Goal: Transaction & Acquisition: Purchase product/service

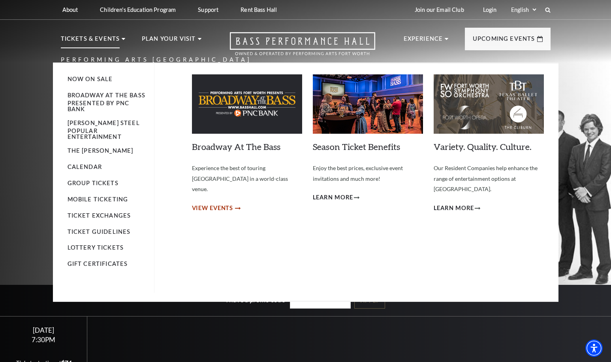
click at [228, 203] on span "View Events" at bounding box center [212, 208] width 41 height 10
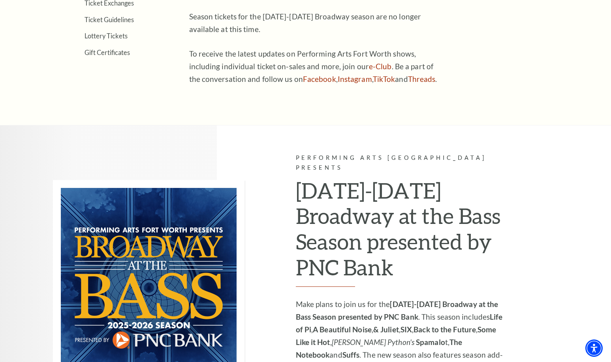
scroll to position [530, 0]
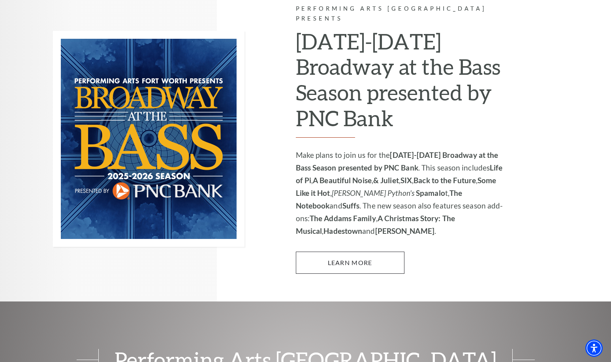
click at [351, 251] on link "Learn More" at bounding box center [350, 262] width 109 height 22
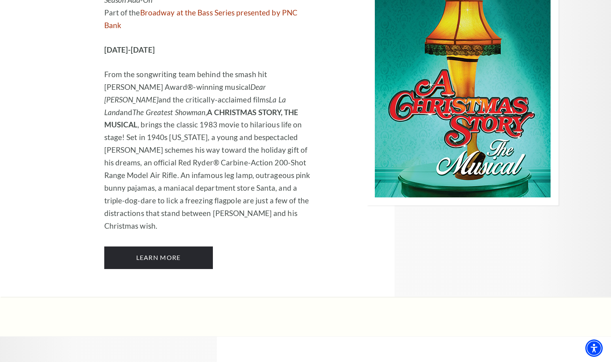
scroll to position [2732, 0]
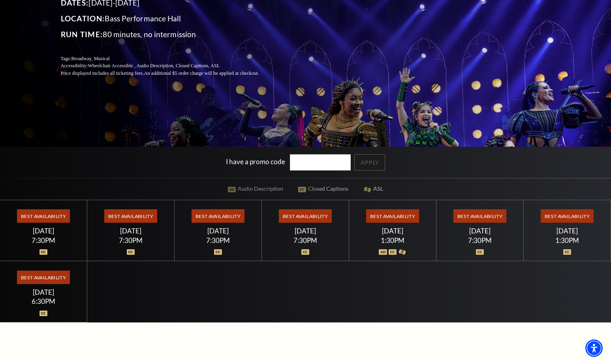
scroll to position [224, 0]
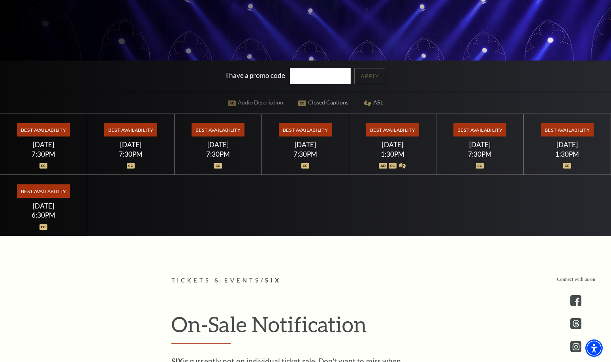
click at [335, 138] on div "Best Availability [DATE] 7:30PM" at bounding box center [305, 144] width 87 height 61
click at [307, 131] on span "Best Availability" at bounding box center [305, 129] width 53 height 13
click at [307, 129] on span "Best Availability" at bounding box center [305, 129] width 53 height 13
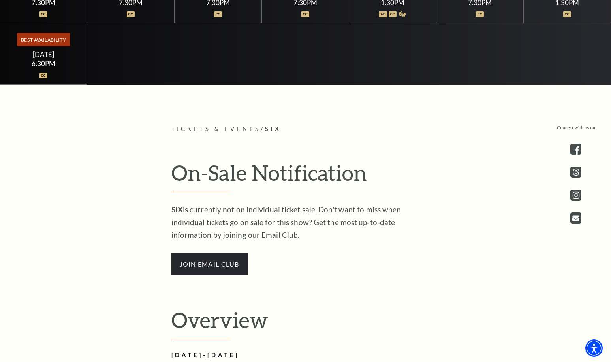
scroll to position [444, 0]
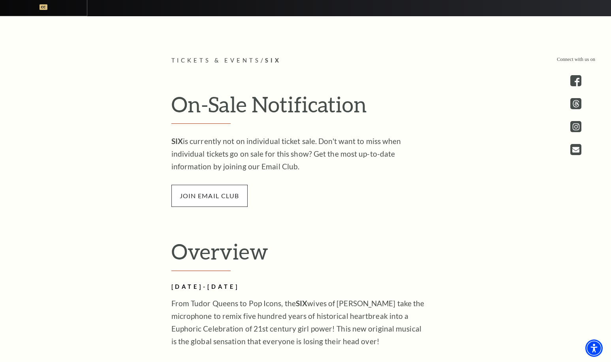
click at [219, 205] on span "join email club" at bounding box center [209, 196] width 76 height 22
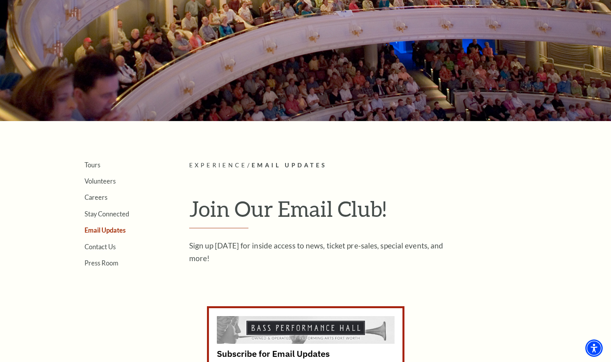
scroll to position [219, 0]
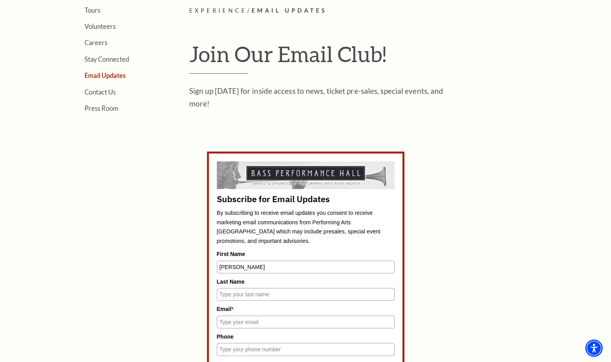
type input "Janine"
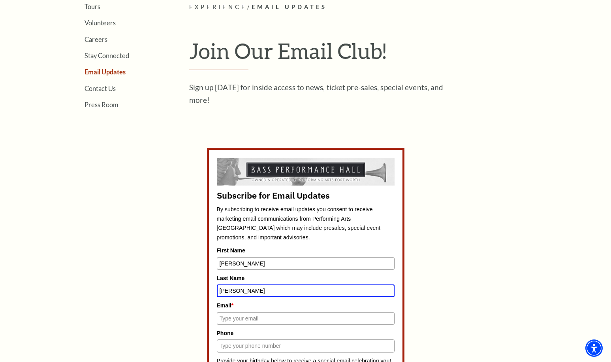
click at [349, 273] on label "Last Name" at bounding box center [306, 277] width 178 height 9
click at [349, 284] on input "Timmerman" at bounding box center [306, 290] width 178 height 13
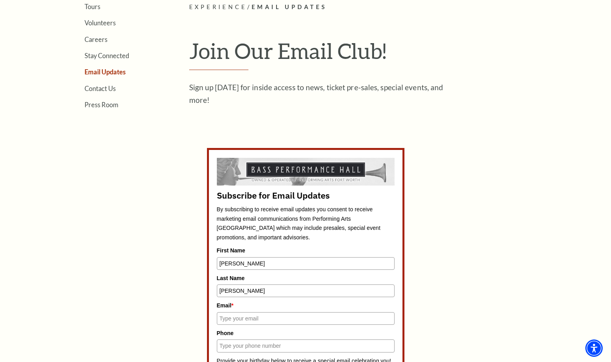
type input "Timmermann"
click at [287, 309] on div "Email *" at bounding box center [306, 313] width 178 height 24
click at [389, 314] on input "Email *" at bounding box center [306, 318] width 178 height 13
type input "janinetimmermann@gmail.com"
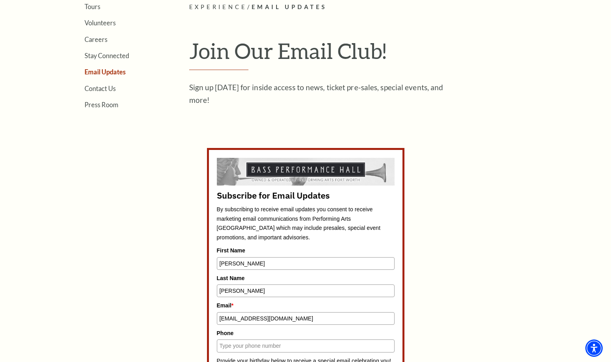
scroll to position [287, 0]
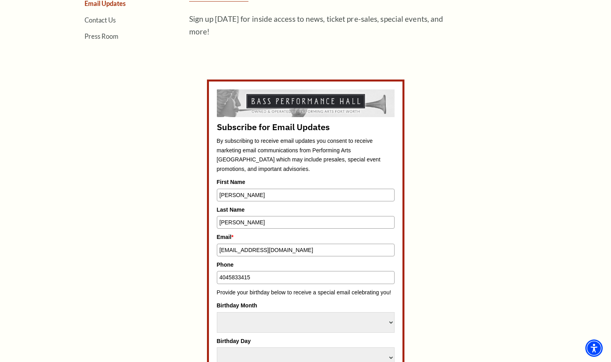
type input "4045833415"
click at [486, 268] on div "Subscribe for Email Updates By subscribing to receive email updates you consent…" at bounding box center [305, 362] width 367 height 567
select select "January"
select select "5"
click at [467, 290] on div "Subscribe for Email Updates By subscribing to receive email updates you consent…" at bounding box center [305, 362] width 367 height 567
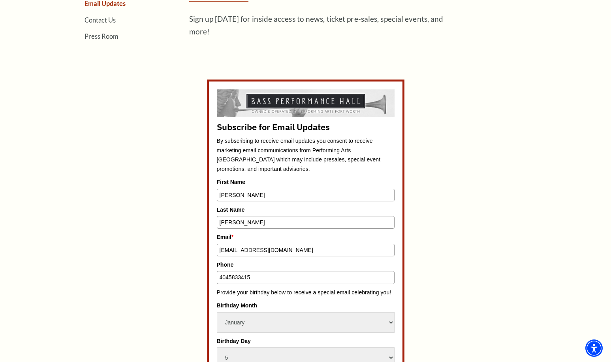
scroll to position [361, 0]
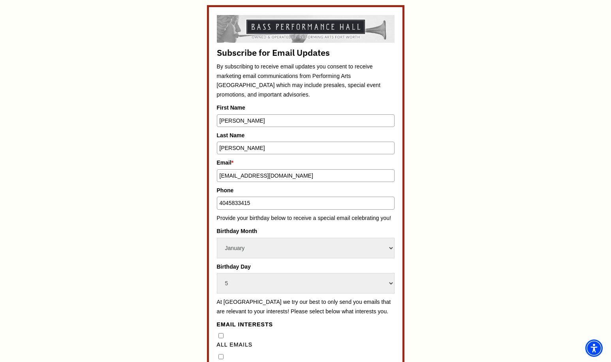
click at [219, 333] on Emails"] "All Emails" at bounding box center [221, 335] width 5 height 5
checkbox Emails"] "true"
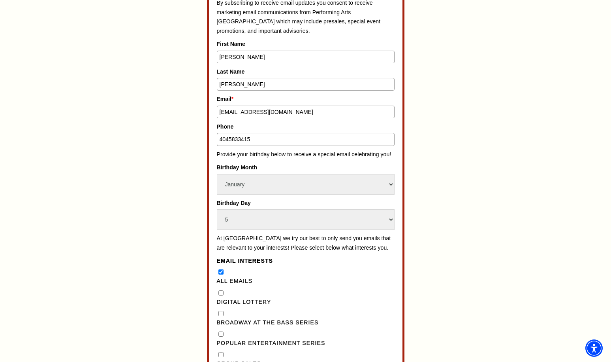
scroll to position [481, 0]
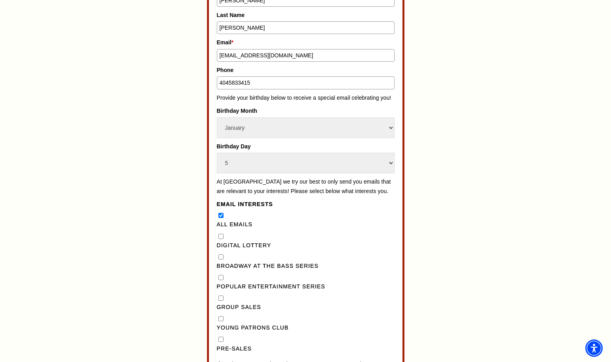
click at [220, 234] on Lottery"] "Digital Lottery" at bounding box center [221, 236] width 5 height 5
checkbox Lottery"] "false"
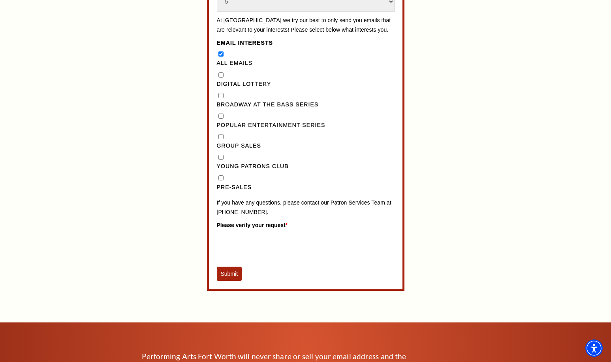
scroll to position [535, 0]
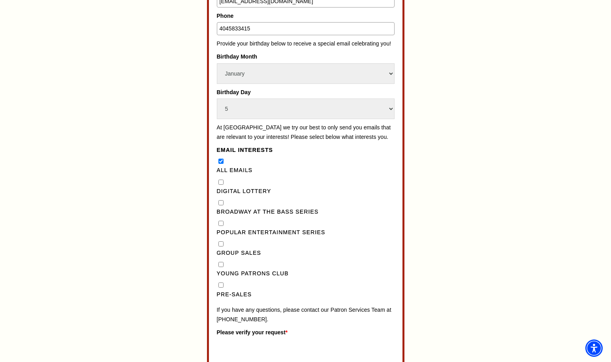
click at [219, 282] on input "Pre-Sales" at bounding box center [221, 284] width 5 height 5
checkbox input "true"
click at [219, 200] on Series"] "Broadway at the Bass Series" at bounding box center [221, 202] width 5 height 5
checkbox Series"] "true"
click at [220, 220] on Series"] "Popular Entertainment Series" at bounding box center [221, 222] width 5 height 5
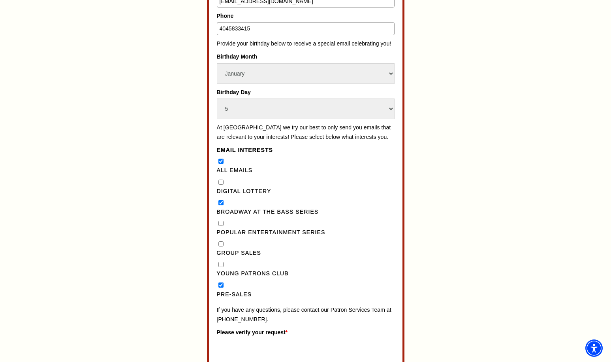
checkbox Series"] "true"
click at [220, 179] on Lottery"] "Digital Lottery" at bounding box center [221, 181] width 5 height 5
checkbox Lottery"] "true"
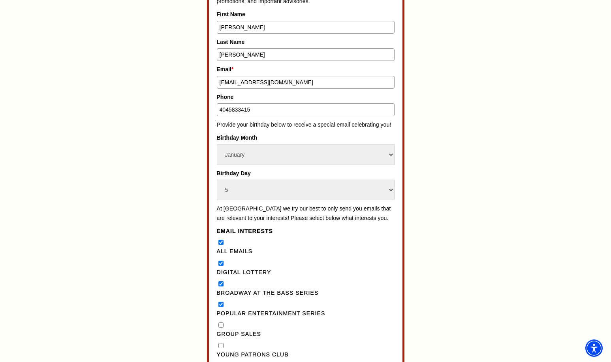
scroll to position [601, 0]
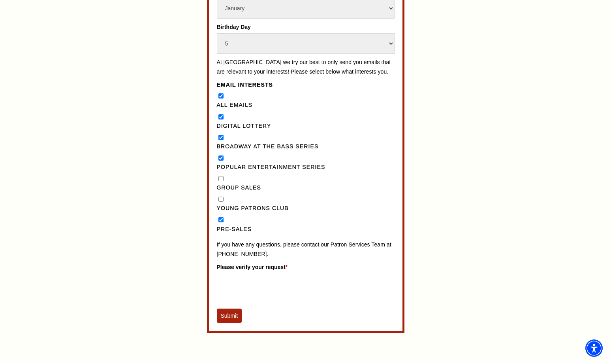
click at [230, 308] on button "Submit" at bounding box center [229, 315] width 25 height 14
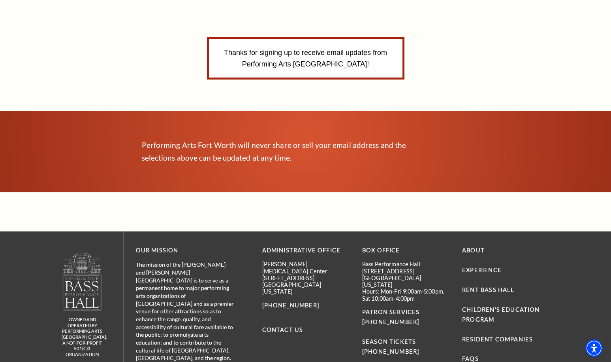
scroll to position [260, 0]
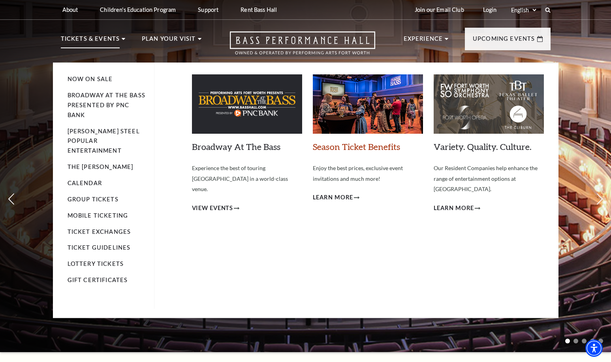
click at [354, 145] on link "Season Ticket Benefits" at bounding box center [356, 146] width 87 height 11
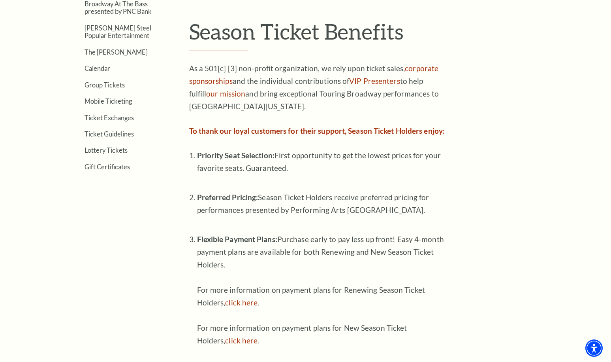
scroll to position [286, 0]
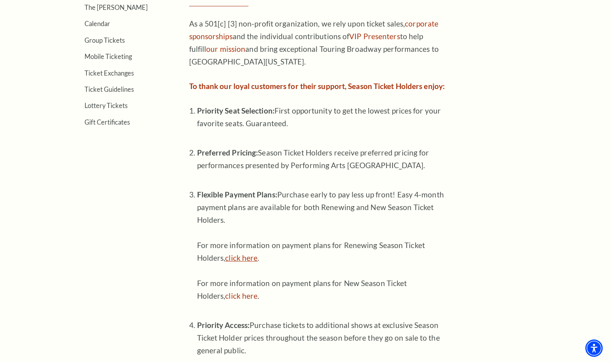
click at [248, 253] on link "click here" at bounding box center [241, 257] width 32 height 9
click at [240, 291] on link "click here" at bounding box center [241, 295] width 32 height 9
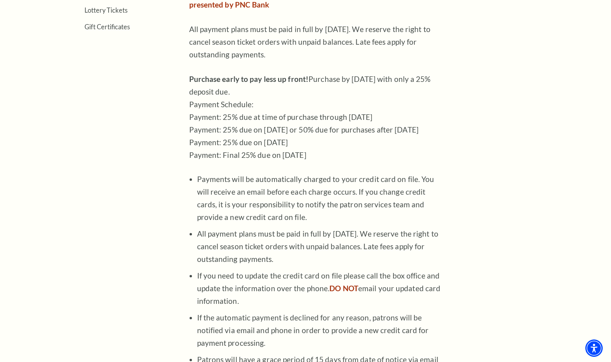
scroll to position [107, 0]
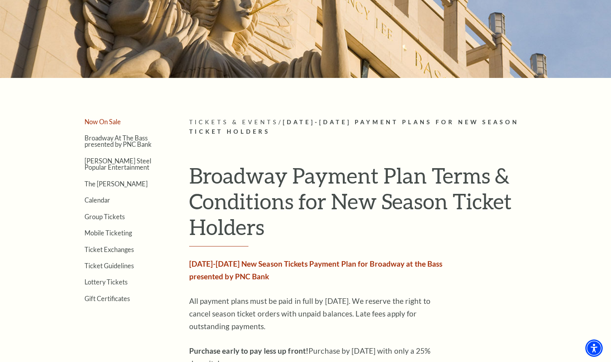
click at [101, 120] on link "Now On Sale" at bounding box center [103, 122] width 36 height 8
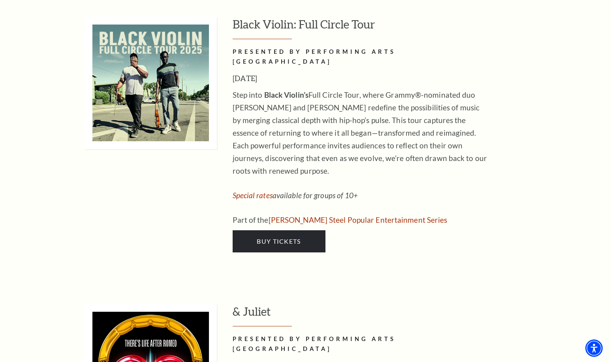
scroll to position [2391, 0]
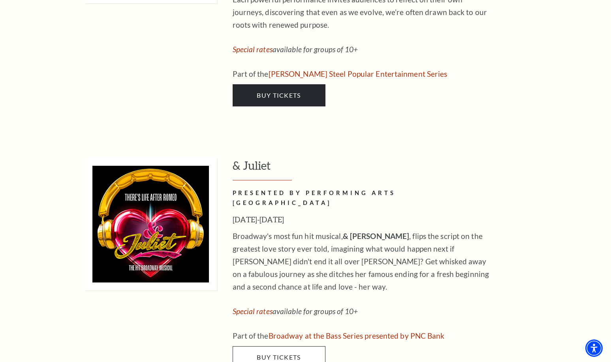
click at [279, 346] on link "Buy Tickets" at bounding box center [279, 357] width 93 height 22
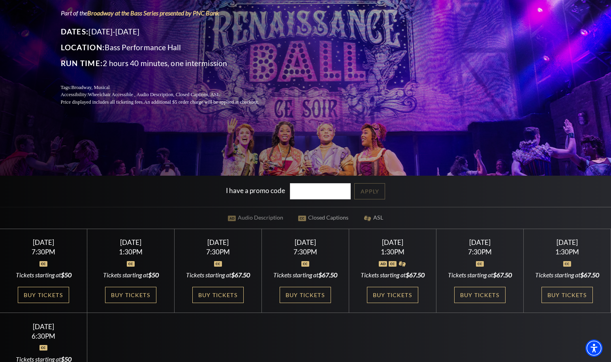
scroll to position [162, 0]
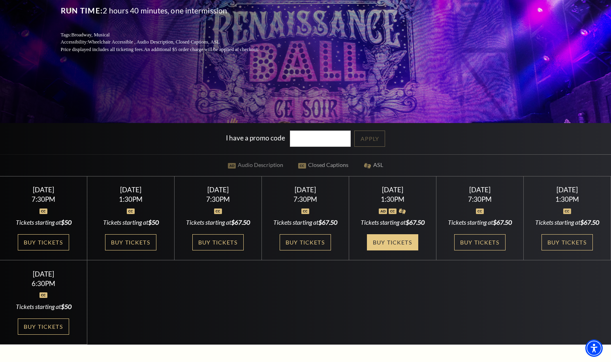
click at [380, 247] on link "Buy Tickets" at bounding box center [392, 242] width 51 height 16
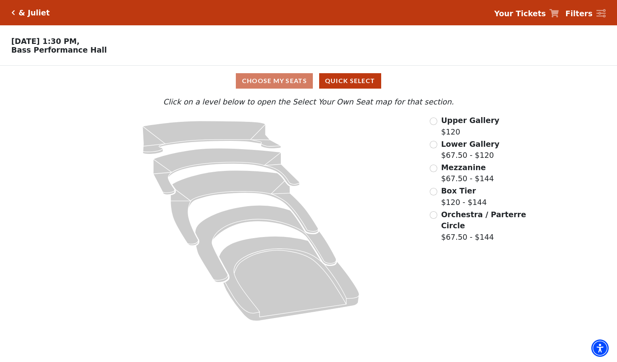
click at [432, 214] on input "Orchestra / Parterre Circle$67.50 - $144\a" at bounding box center [434, 215] width 8 height 8
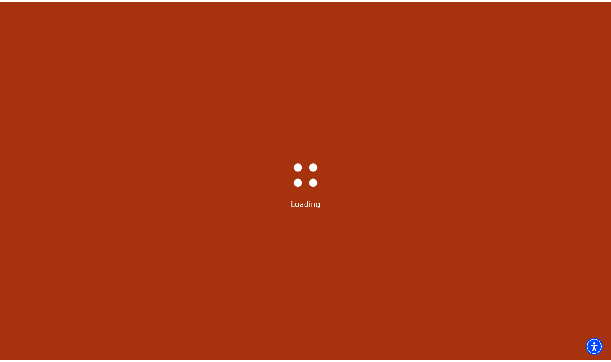
scroll to position [37, 0]
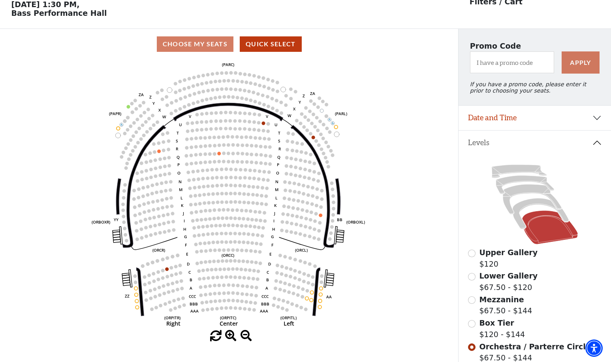
click at [471, 298] on input "Mezzanine$67.50 - $144\a" at bounding box center [472, 300] width 8 height 8
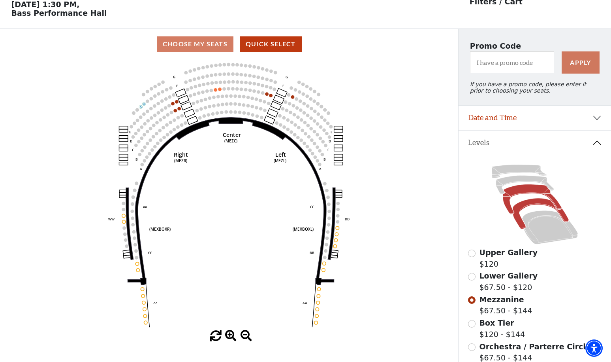
click at [522, 205] on icon at bounding box center [541, 213] width 56 height 30
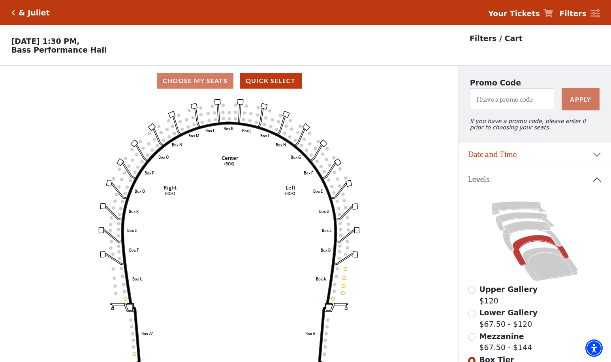
scroll to position [124, 0]
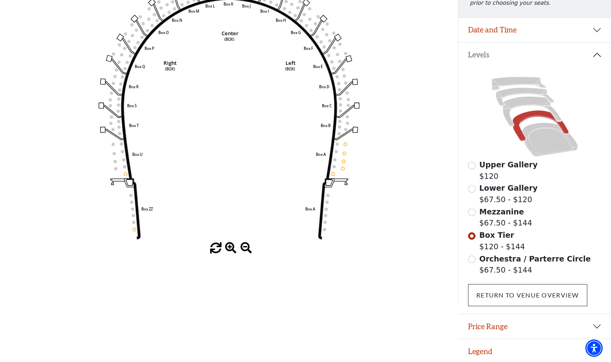
click at [515, 293] on link "Return To Venue Overview" at bounding box center [527, 295] width 119 height 22
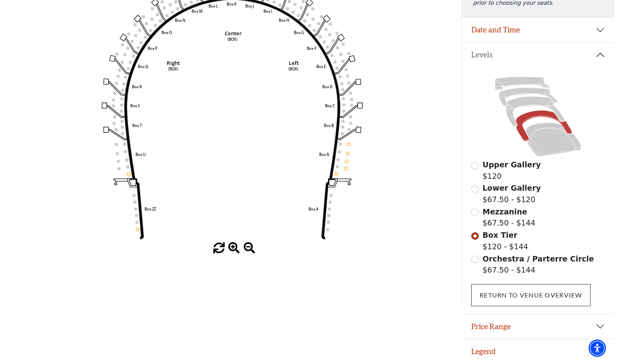
scroll to position [0, 0]
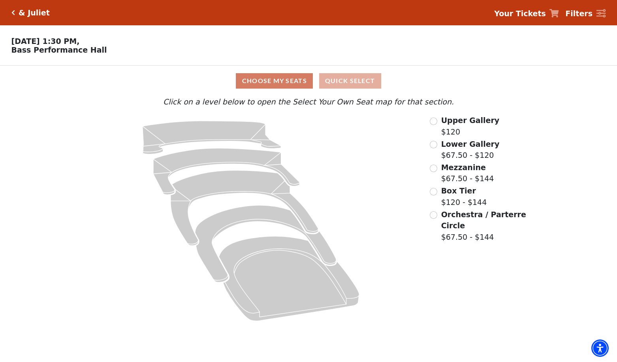
click at [350, 80] on button "Quick Select" at bounding box center [350, 80] width 62 height 15
